Goal: Task Accomplishment & Management: Manage account settings

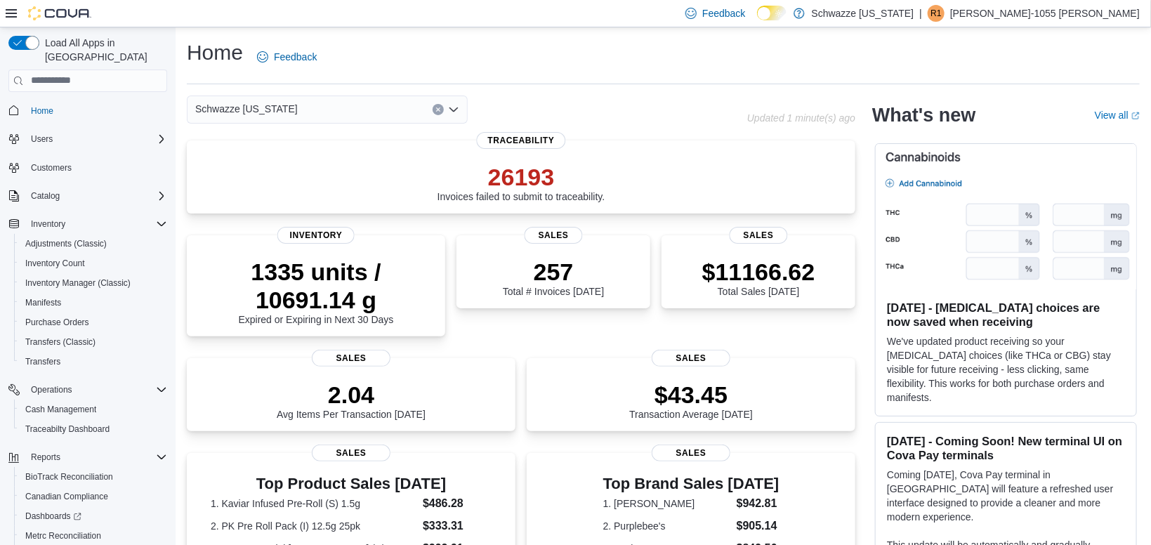
click at [1070, 18] on p "[PERSON_NAME]-1055 [PERSON_NAME]" at bounding box center [1045, 13] width 190 height 17
click at [1049, 140] on span "Sign Out" at bounding box center [1049, 135] width 38 height 14
